Goal: Information Seeking & Learning: Check status

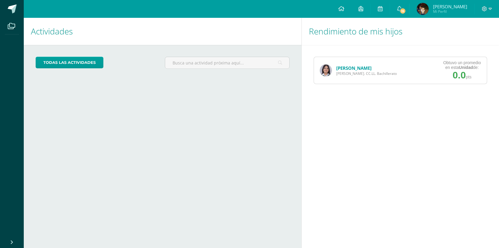
click at [354, 68] on link "[PERSON_NAME]" at bounding box center [353, 68] width 35 height 6
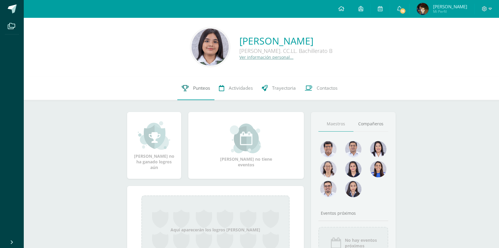
click at [200, 85] on span "Punteos" at bounding box center [201, 88] width 17 height 6
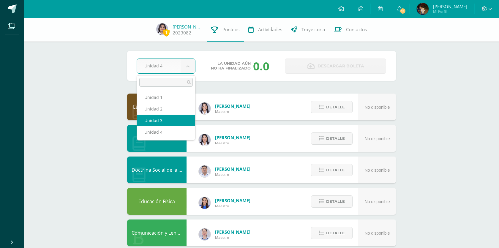
select select "Unidad 3"
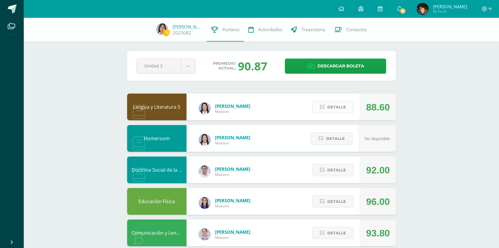
click at [332, 106] on span "Detalle" at bounding box center [337, 107] width 19 height 11
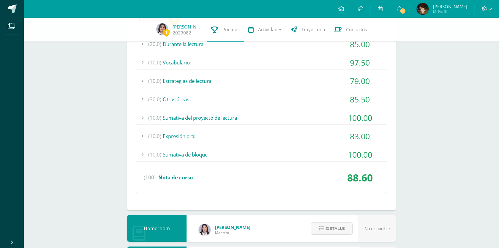
scroll to position [114, 0]
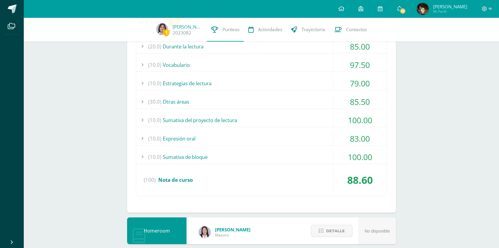
click at [306, 148] on div "(20.0) Durante la lectura 85.00 Comprensión de la obra del bloque 1" at bounding box center [261, 118] width 251 height 157
click at [292, 152] on div "(10.0) Sumativa de bloque" at bounding box center [261, 156] width 251 height 13
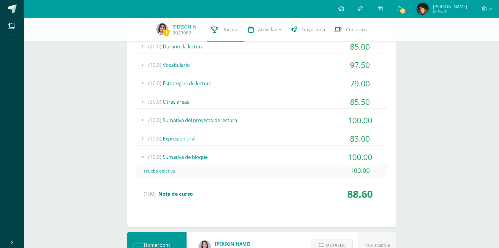
click at [279, 117] on div "(10.0) Sumativa del proyecto de lectura" at bounding box center [261, 120] width 251 height 13
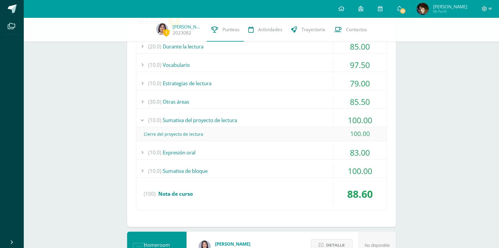
click at [269, 152] on div "(10.0) Expresión oral" at bounding box center [261, 152] width 251 height 13
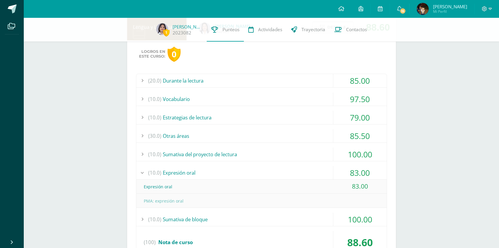
click at [252, 132] on div "(30.0) Otras áreas" at bounding box center [261, 135] width 251 height 13
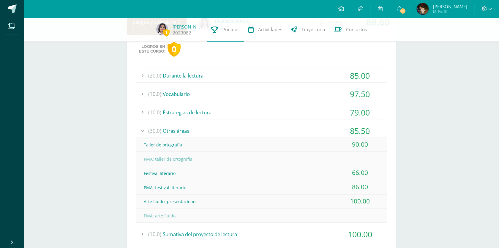
scroll to position [84, 0]
click at [215, 112] on div "(10.0) Estrategias de lectura" at bounding box center [261, 113] width 251 height 13
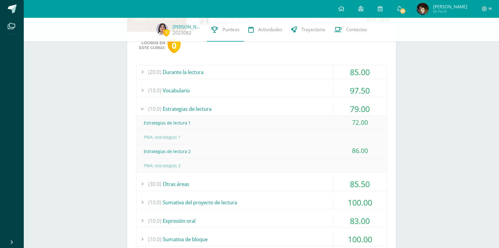
scroll to position [90, 0]
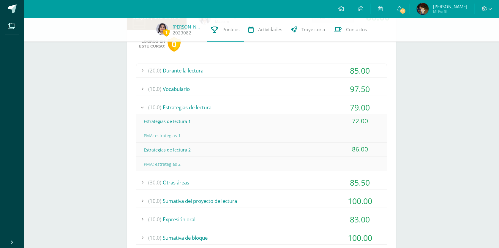
click at [207, 83] on div "(10.0) Vocabulario" at bounding box center [261, 88] width 251 height 13
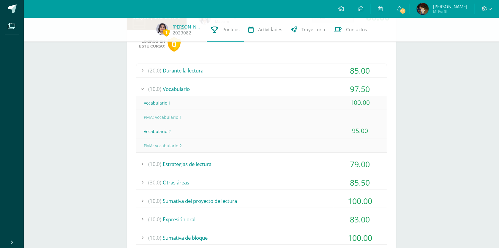
click at [209, 63] on div "Logros en este curso: 0 (20.0) Durante la lectura 85.00 Comprensión de la obra …" at bounding box center [261, 161] width 269 height 263
click at [209, 66] on div "(20.0) Durante la lectura" at bounding box center [261, 70] width 251 height 13
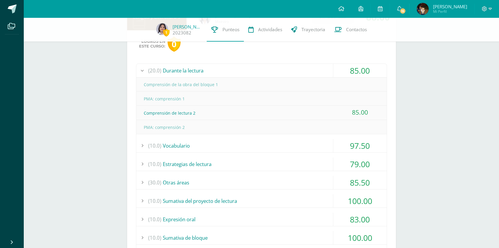
click at [209, 66] on div "(20.0) Durante la lectura" at bounding box center [261, 70] width 251 height 13
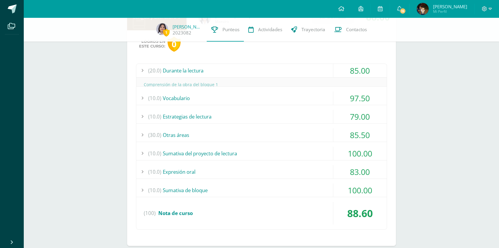
click at [209, 67] on div "(20.0) Durante la lectura" at bounding box center [261, 70] width 251 height 13
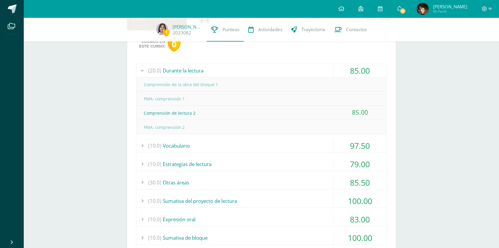
click at [209, 67] on div "(20.0) Durante la lectura" at bounding box center [261, 70] width 251 height 13
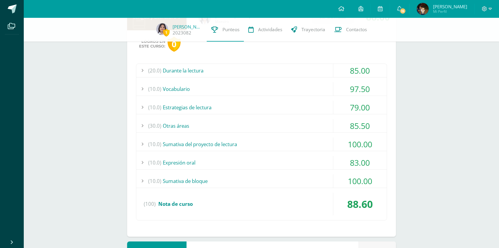
click at [205, 86] on div "(10.0) Vocabulario" at bounding box center [261, 88] width 251 height 13
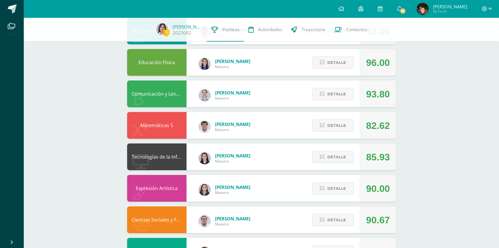
scroll to position [425, 0]
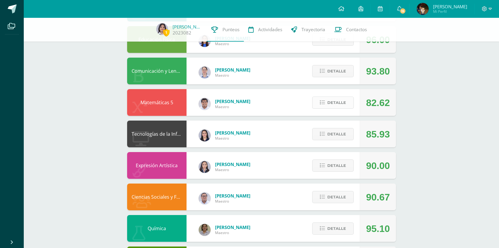
click at [327, 108] on button "Detalle" at bounding box center [333, 103] width 42 height 12
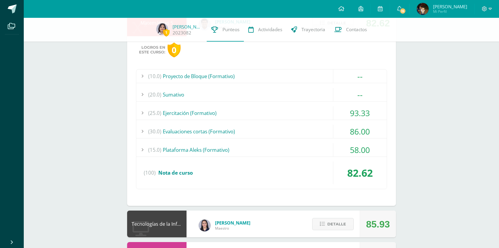
scroll to position [508, 0]
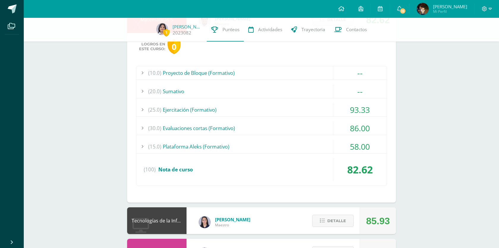
click at [274, 128] on div "(30.0) Evaluaciones cortas (Formativo)" at bounding box center [261, 128] width 251 height 13
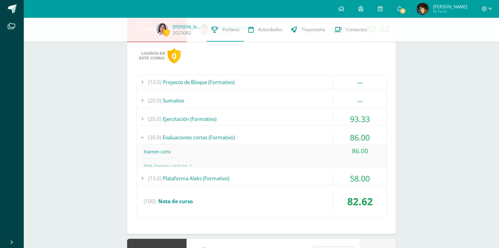
scroll to position [451, 0]
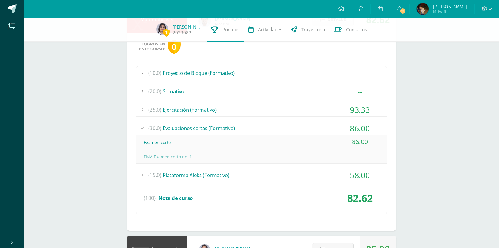
click at [270, 112] on div "(25.0) Ejercitación (Formativo)" at bounding box center [261, 109] width 251 height 13
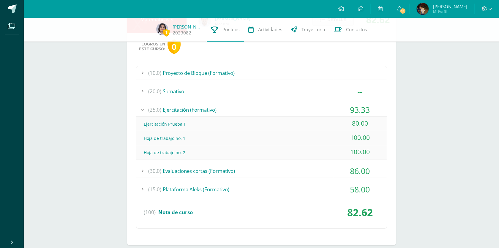
click at [233, 86] on div "(20.0) [GEOGRAPHIC_DATA]" at bounding box center [261, 91] width 251 height 13
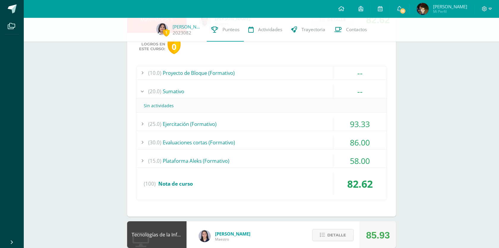
click at [227, 71] on div "(10.0) Proyecto de Bloque (Formativo)" at bounding box center [261, 72] width 251 height 13
click at [206, 100] on div "(20.0) [GEOGRAPHIC_DATA]" at bounding box center [261, 105] width 251 height 13
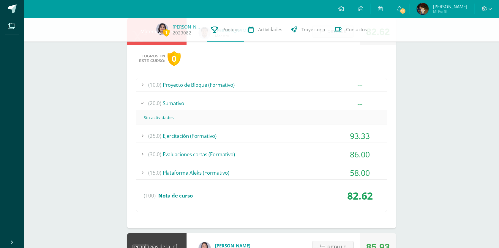
scroll to position [440, 0]
click at [201, 172] on div "(15.0) Plataforma Aleks (Formativo)" at bounding box center [261, 172] width 251 height 13
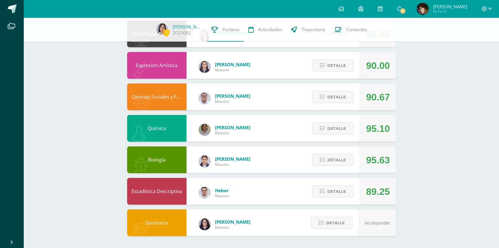
scroll to position [598, 0]
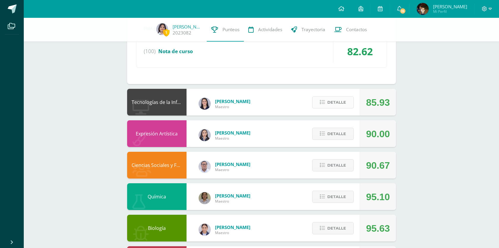
click at [340, 106] on span "Detalle" at bounding box center [337, 102] width 19 height 11
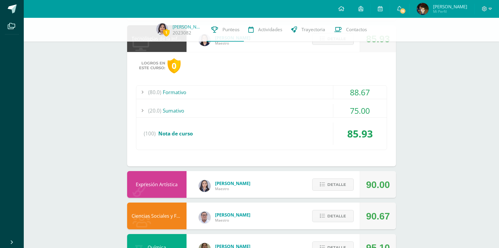
scroll to position [662, 0]
click at [311, 108] on div "(20.0) [GEOGRAPHIC_DATA]" at bounding box center [261, 110] width 251 height 13
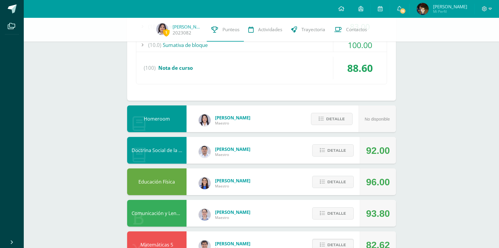
scroll to position [235, 0]
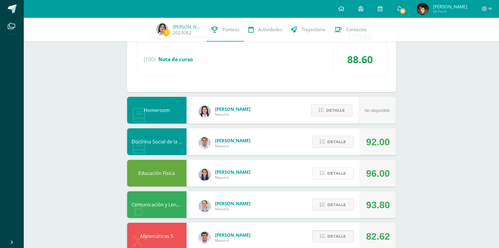
click at [332, 173] on span "Detalle" at bounding box center [337, 173] width 19 height 11
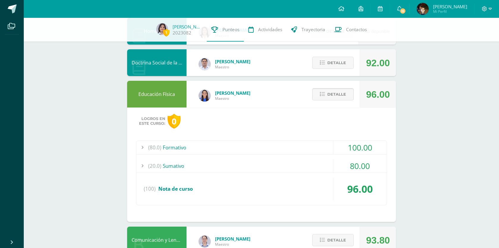
scroll to position [315, 0]
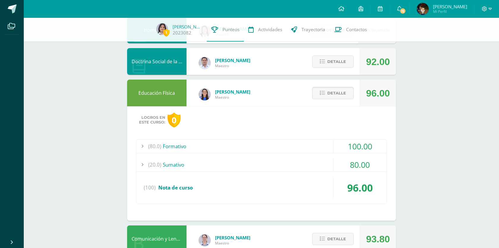
click at [321, 94] on icon at bounding box center [322, 93] width 5 height 5
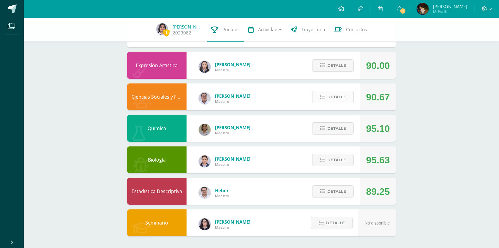
scroll to position [766, 0]
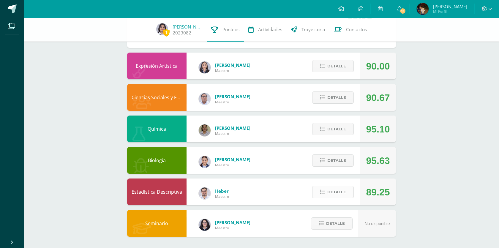
click at [330, 192] on span "Detalle" at bounding box center [337, 192] width 19 height 11
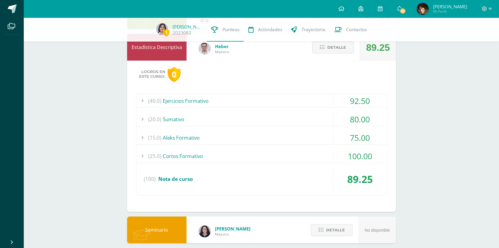
scroll to position [918, 0]
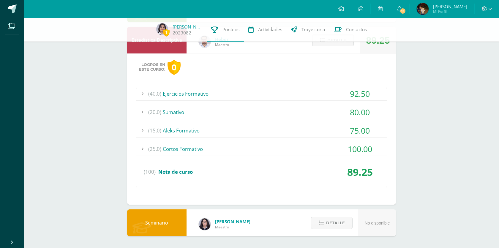
click at [295, 141] on div "(40.0) Ejercicios Formativo 92.50 PMA Hoja 1" at bounding box center [261, 138] width 251 height 102
click at [294, 131] on div "(15.0) Aleks Formativo" at bounding box center [261, 130] width 251 height 13
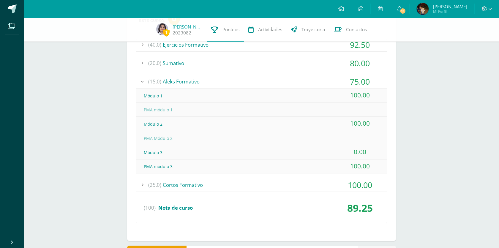
scroll to position [956, 0]
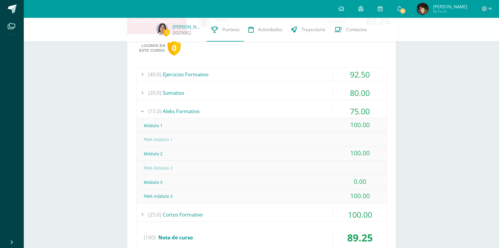
click at [273, 107] on div "(15.0) Aleks Formativo" at bounding box center [261, 111] width 251 height 13
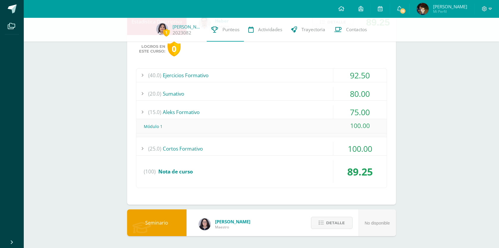
scroll to position [904, 0]
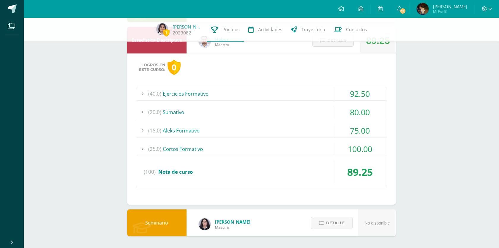
click at [267, 104] on div "(40.0) Ejercicios Formativo 92.50 PMA Hoja 1" at bounding box center [261, 138] width 251 height 102
click at [263, 113] on div "(20.0) [GEOGRAPHIC_DATA]" at bounding box center [261, 112] width 251 height 13
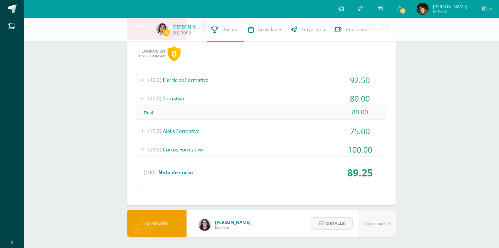
scroll to position [918, 0]
click at [271, 75] on div "(40.0) Ejercicios Formativo" at bounding box center [261, 79] width 251 height 13
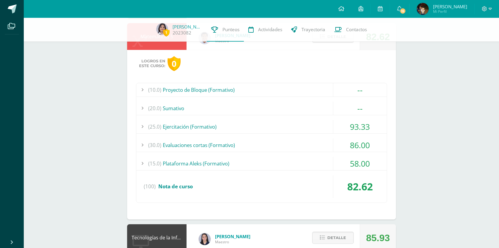
scroll to position [423, 0]
